Goal: Task Accomplishment & Management: Manage account settings

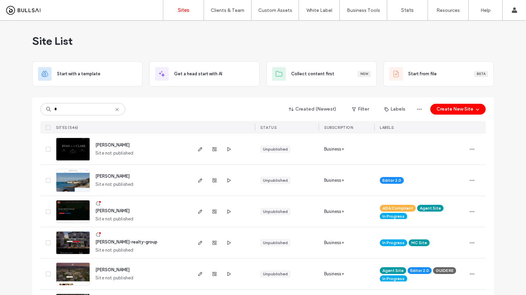
click at [82, 116] on div "* Created (Newest) Filter Labels Create New Site SITES (546) STATUS SUBSCRIPTIO…" at bounding box center [262, 115] width 445 height 36
click at [87, 105] on input "*" at bounding box center [82, 109] width 85 height 12
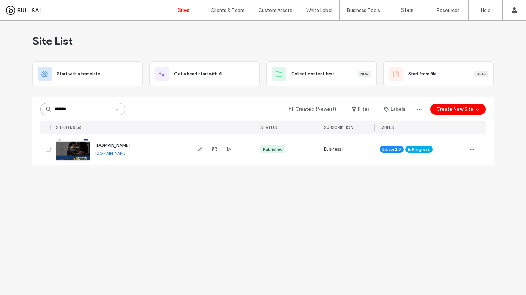
type input "*******"
click at [427, 149] on span "In Progress" at bounding box center [419, 149] width 22 height 6
click at [435, 143] on icon at bounding box center [436, 144] width 3 height 3
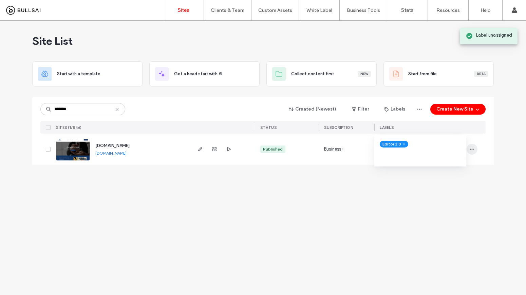
click at [475, 149] on span "button" at bounding box center [471, 149] width 11 height 11
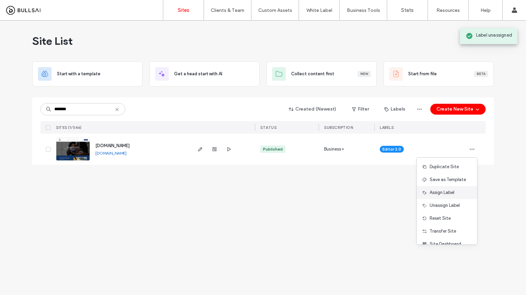
click at [453, 189] on div "Assign Label" at bounding box center [446, 192] width 60 height 13
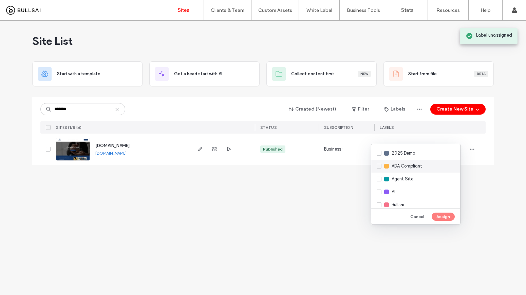
click at [397, 169] on span "ADA Compliant" at bounding box center [406, 166] width 31 height 7
click at [399, 178] on span "Agent Site" at bounding box center [402, 179] width 22 height 7
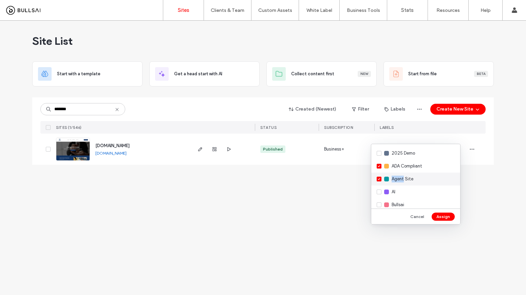
click at [399, 178] on span "Agent Site" at bounding box center [402, 179] width 22 height 7
click at [398, 203] on span "LIVE" at bounding box center [395, 204] width 8 height 7
click at [448, 215] on button "Assign" at bounding box center [442, 217] width 23 height 8
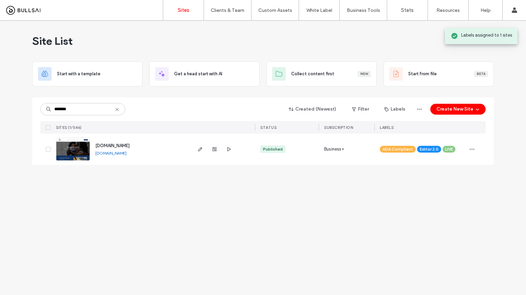
click at [130, 145] on span "[DOMAIN_NAME]" at bounding box center [112, 145] width 34 height 5
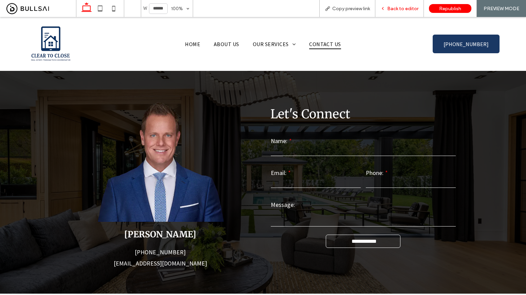
click at [402, 6] on span "Back to editor" at bounding box center [402, 9] width 31 height 6
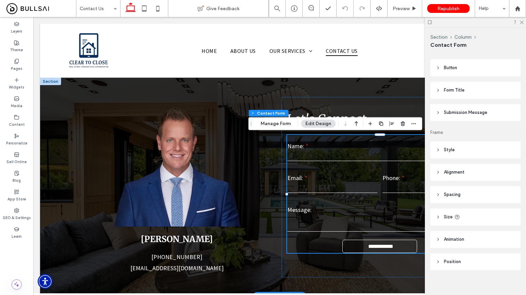
scroll to position [150, 0]
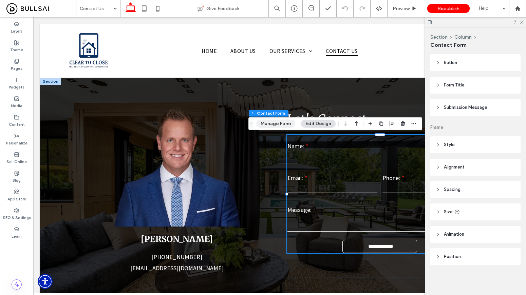
click at [281, 125] on button "Manage Form" at bounding box center [275, 124] width 39 height 8
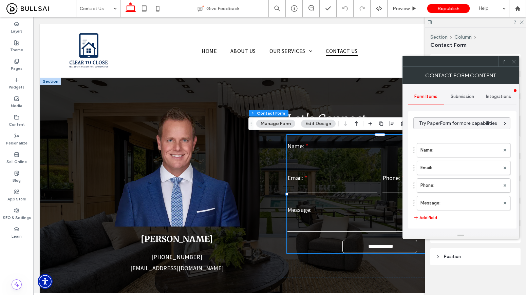
click at [467, 94] on div "Submission" at bounding box center [462, 96] width 36 height 15
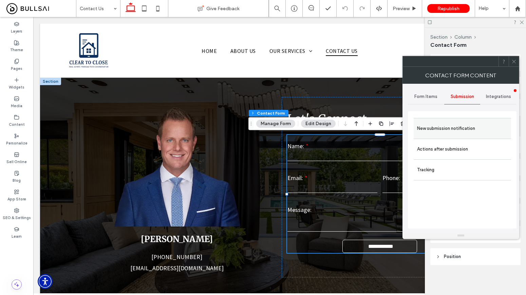
click at [473, 125] on label "New submission notification" at bounding box center [462, 129] width 91 height 14
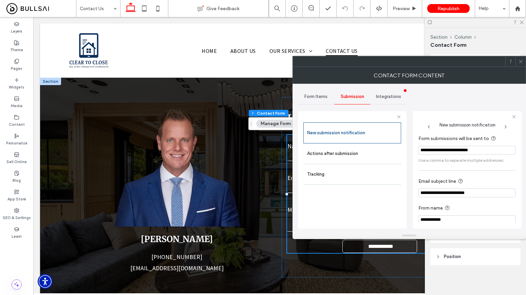
click at [518, 61] on icon at bounding box center [520, 61] width 5 height 5
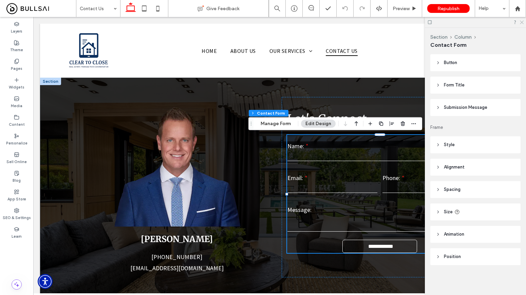
drag, startPoint x: 520, startPoint y: 23, endPoint x: 424, endPoint y: 6, distance: 97.7
click at [520, 23] on icon at bounding box center [521, 22] width 4 height 4
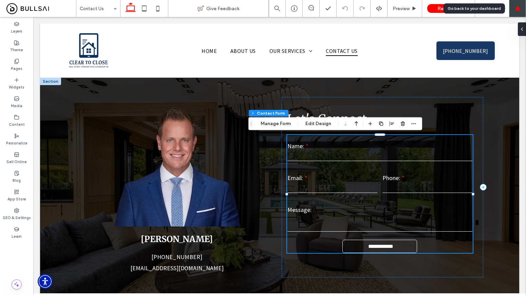
click at [517, 11] on icon at bounding box center [517, 9] width 6 height 6
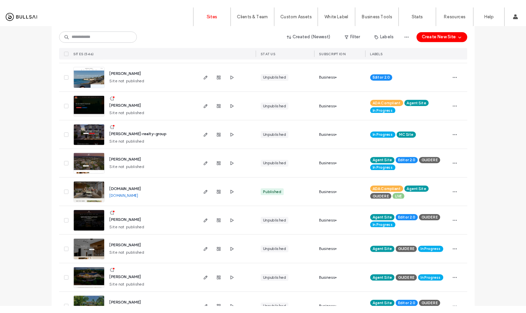
scroll to position [144, 0]
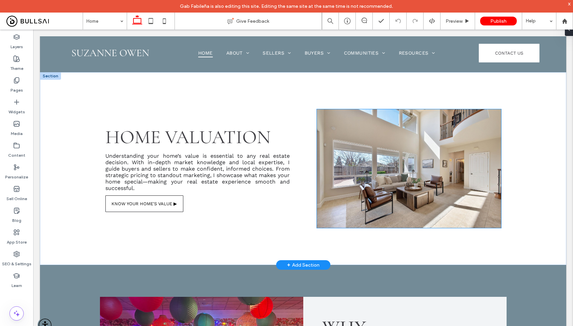
scroll to position [1295, 0]
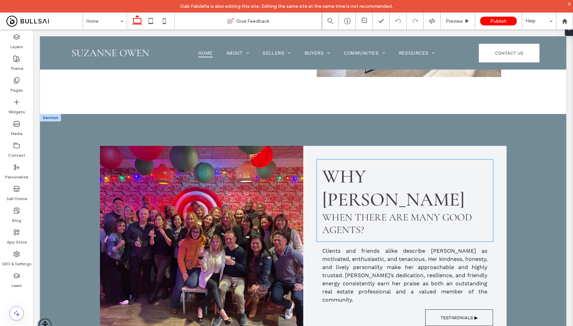
click at [412, 211] on span "when there are many good agents?" at bounding box center [397, 223] width 150 height 25
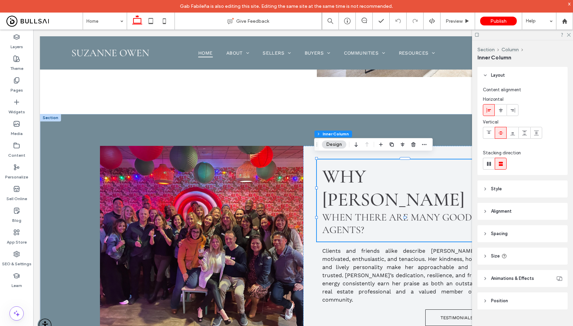
click at [437, 211] on span "when there are many good agents?" at bounding box center [397, 223] width 150 height 25
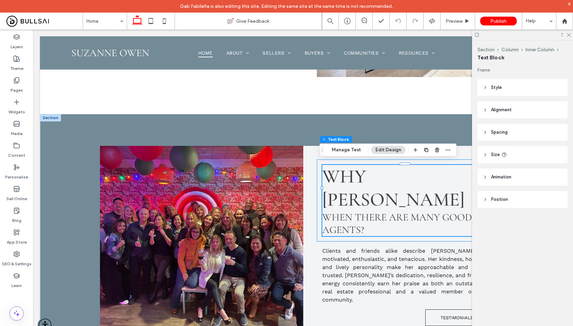
click at [435, 211] on span "when there are many good agents?" at bounding box center [397, 223] width 150 height 25
click at [431, 211] on span "when there are many good agents?" at bounding box center [397, 223] width 150 height 25
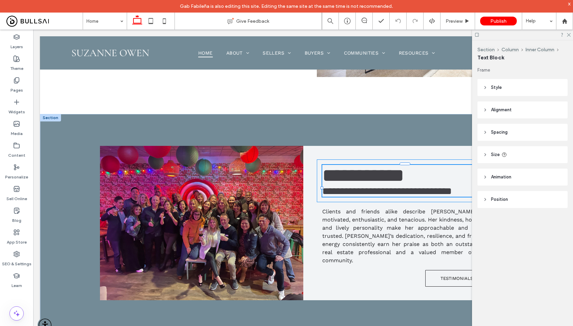
type input "**********"
click at [431, 192] on span "**********" at bounding box center [387, 191] width 130 height 10
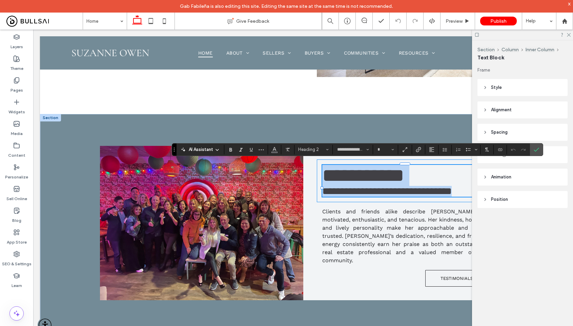
click at [414, 190] on span "**********" at bounding box center [387, 191] width 130 height 10
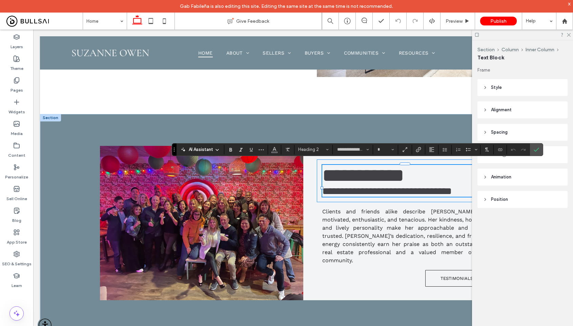
type input "**"
click at [437, 190] on span "**********" at bounding box center [387, 191] width 130 height 10
click at [442, 191] on span "**********" at bounding box center [387, 191] width 130 height 10
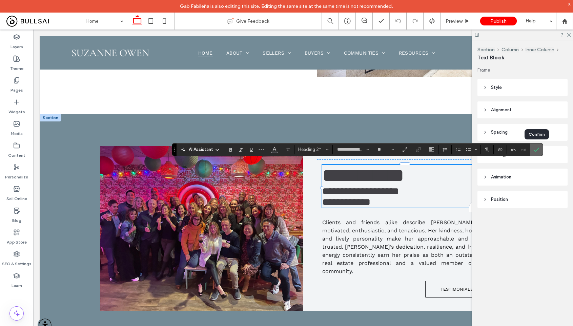
click at [534, 150] on use "Confirm" at bounding box center [536, 149] width 5 height 4
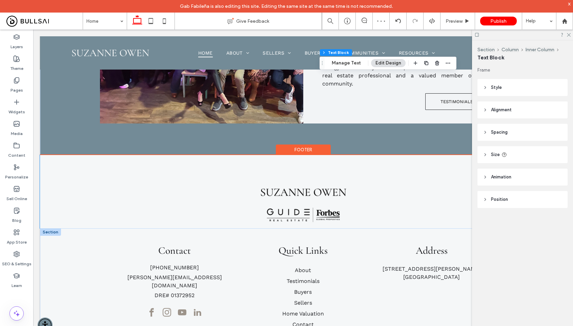
scroll to position [1552, 0]
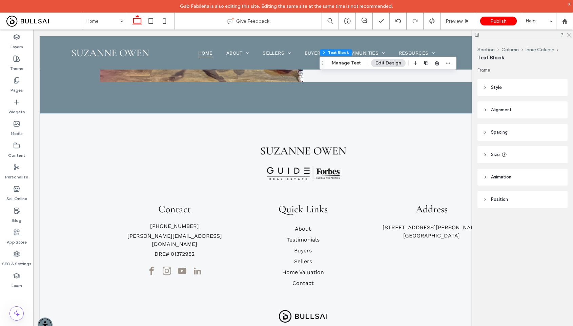
click at [569, 36] on icon at bounding box center [569, 34] width 4 height 4
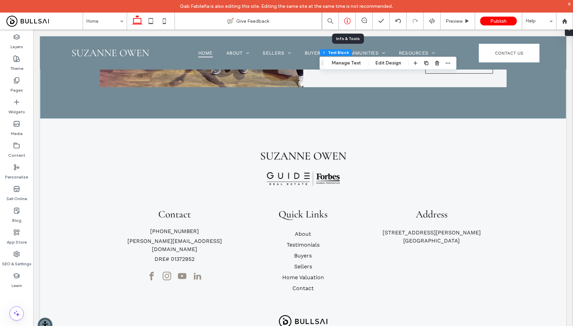
click at [349, 18] on icon at bounding box center [347, 21] width 7 height 7
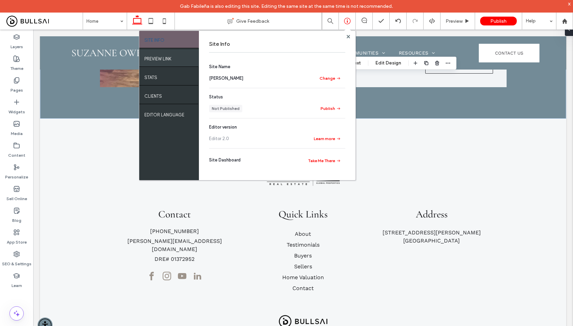
click at [170, 57] on label "PREVIEW LINK" at bounding box center [157, 57] width 27 height 8
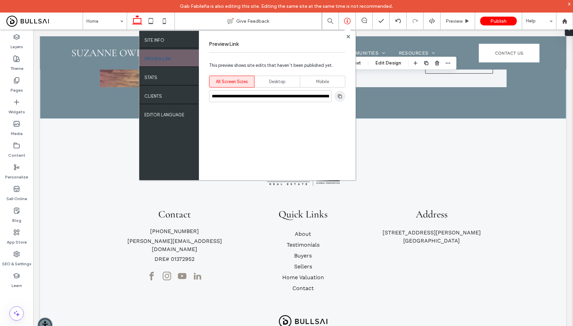
click at [340, 97] on use "button" at bounding box center [340, 96] width 4 height 4
click at [457, 23] on span "Preview" at bounding box center [454, 21] width 17 height 6
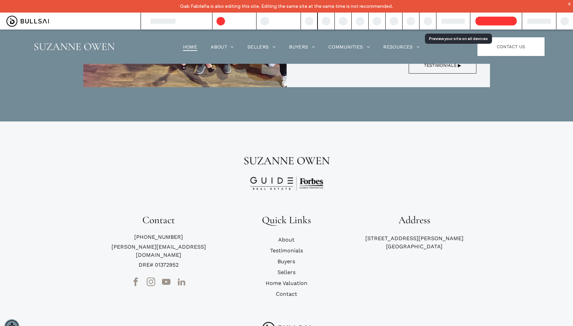
scroll to position [1566, 0]
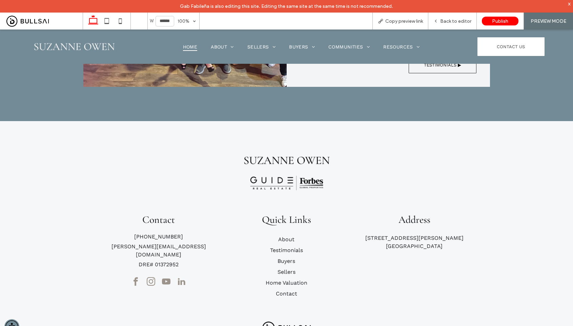
click at [497, 41] on span "CONTACT US" at bounding box center [511, 47] width 28 height 16
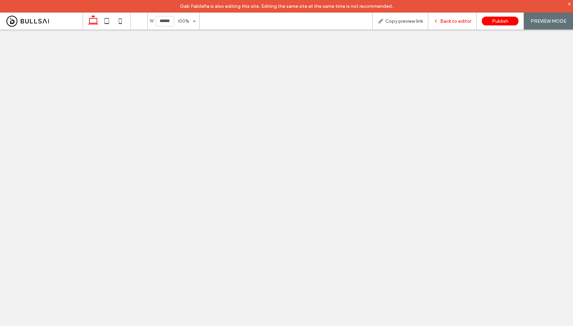
click at [459, 21] on span "Back to editor" at bounding box center [455, 21] width 31 height 6
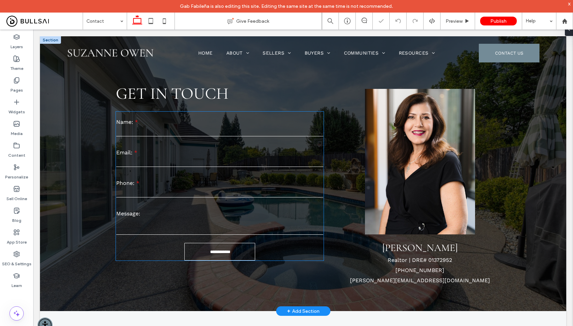
click at [189, 174] on div "Name: Email: Phone: Message:" at bounding box center [219, 174] width 213 height 130
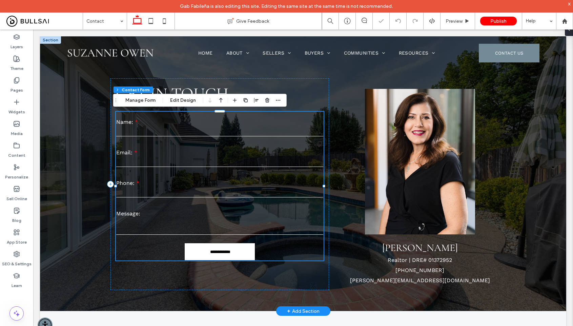
type input "*"
type input "***"
click at [189, 174] on div "**********" at bounding box center [220, 186] width 208 height 149
type input "*"
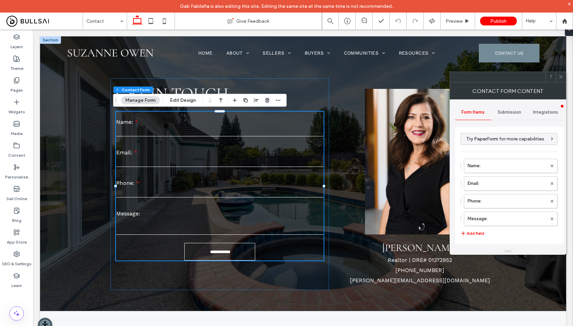
click at [514, 114] on span "Submission" at bounding box center [509, 112] width 23 height 5
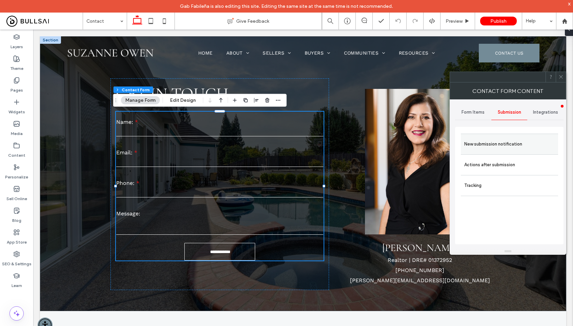
click at [517, 148] on label "New submission notification" at bounding box center [510, 144] width 91 height 14
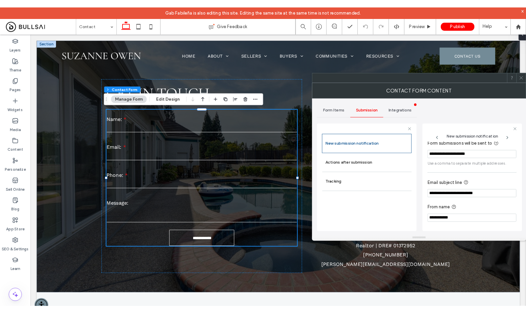
scroll to position [4, 0]
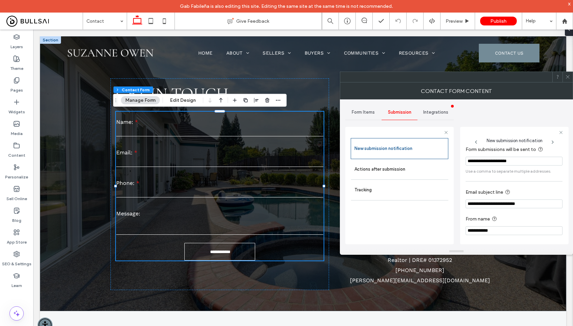
click at [570, 75] on icon at bounding box center [568, 76] width 5 height 5
